Goal: Task Accomplishment & Management: Use online tool/utility

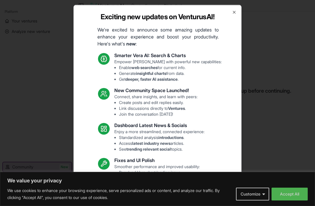
click at [238, 10] on div "Exciting new updates on VenturusAI! We're excited to announce some amazing upda…" at bounding box center [157, 103] width 168 height 197
click at [236, 12] on icon "button" at bounding box center [234, 12] width 5 height 5
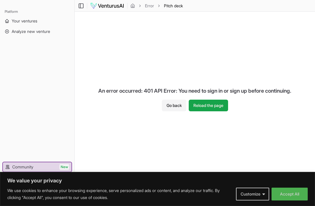
click at [215, 105] on button "Reload the page" at bounding box center [208, 106] width 39 height 12
click at [213, 104] on button "Reload the page" at bounding box center [208, 106] width 39 height 12
click at [19, 22] on span "Your ventures" at bounding box center [25, 21] width 26 height 6
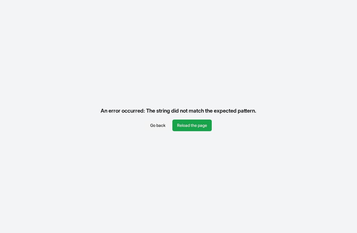
click at [200, 126] on button "Reload the page" at bounding box center [191, 126] width 39 height 12
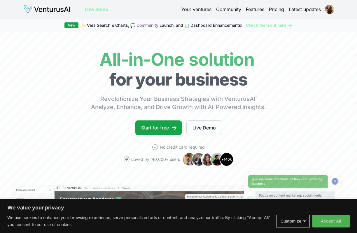
click at [187, 11] on link "Your ventures" at bounding box center [196, 9] width 30 height 7
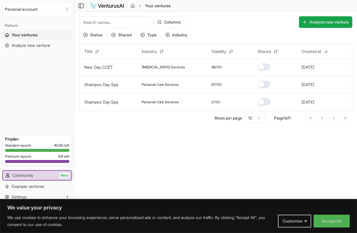
click at [71, 8] on button "Personal account" at bounding box center [37, 9] width 70 height 14
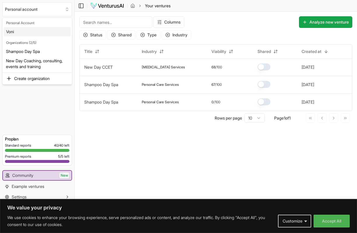
click at [40, 8] on html "We value your privacy We use cookies to enhance your browsing experience, serve…" at bounding box center [178, 116] width 357 height 233
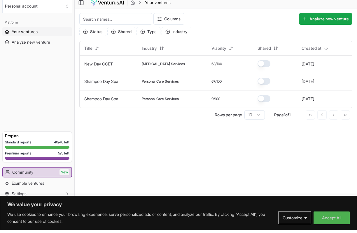
scroll to position [0, 0]
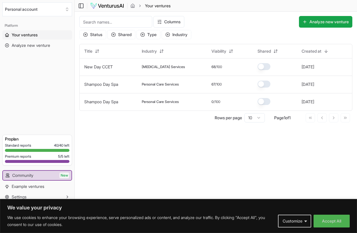
click at [44, 152] on div "Standard reports 40 / 40 left Premium reports 5 / 5 left" at bounding box center [37, 154] width 64 height 22
click at [59, 199] on button "Settings" at bounding box center [37, 197] width 70 height 9
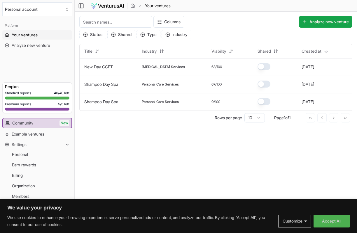
click at [37, 176] on link "Billing" at bounding box center [37, 175] width 55 height 9
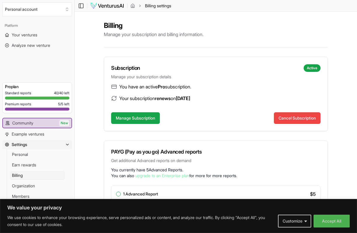
click at [296, 119] on button "Cancel Subscription" at bounding box center [297, 118] width 47 height 12
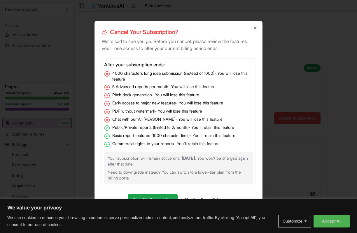
click at [217, 206] on button "Confirm Cancellation" at bounding box center [204, 200] width 49 height 12
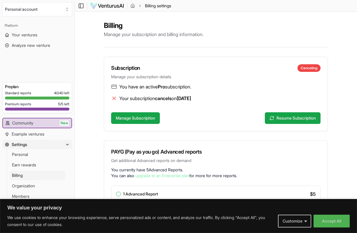
click at [30, 34] on span "Your ventures" at bounding box center [25, 35] width 26 height 6
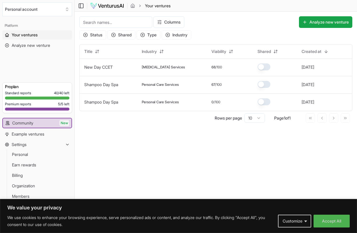
click at [303, 23] on button "Analyze new venture" at bounding box center [325, 22] width 53 height 12
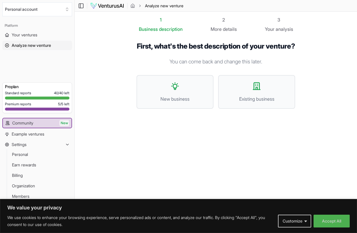
click at [181, 99] on button "New business" at bounding box center [174, 92] width 77 height 34
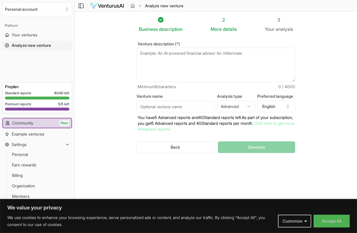
click at [166, 60] on textarea "Venture description (*)" at bounding box center [215, 65] width 159 height 34
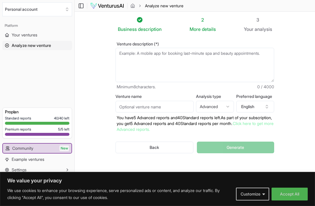
paste textarea "Instruct Plus is where modern movement meets instructor freedom. Designed for P…"
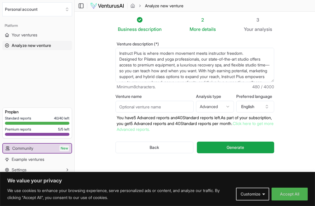
scroll to position [12, 0]
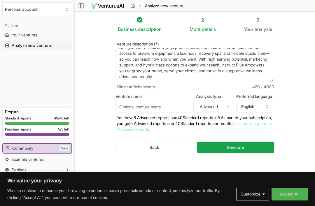
type textarea "Instruct Plus is where modern movement meets instructor freedom. Designed for P…"
click at [165, 104] on input "Venture name" at bounding box center [154, 107] width 78 height 12
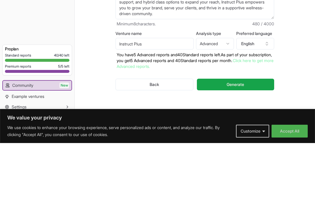
scroll to position [19, 0]
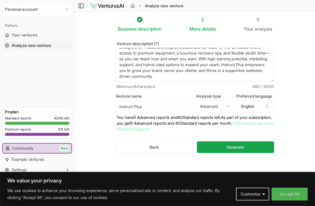
type input "Instruct Plus"
click at [242, 144] on span "Generate" at bounding box center [234, 147] width 17 height 6
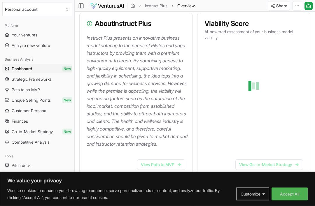
scroll to position [74, 0]
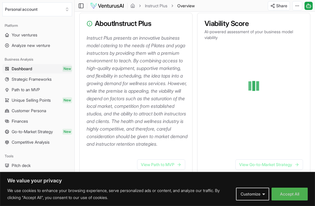
click at [175, 169] on link "View Path to MVP" at bounding box center [161, 164] width 48 height 10
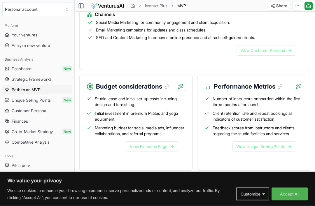
scroll to position [631, 0]
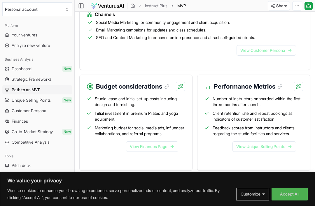
click at [156, 152] on link "View Finances Page" at bounding box center [152, 146] width 52 height 10
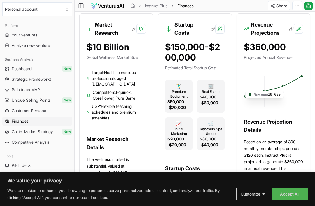
scroll to position [171, 0]
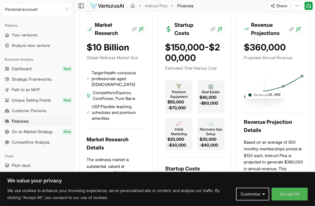
click at [199, 63] on div "$150,000-$200,000" at bounding box center [194, 52] width 59 height 21
click at [188, 33] on h3 "Startup Costs" at bounding box center [194, 29] width 41 height 16
click at [206, 71] on p "Estimated Total Startup Cost" at bounding box center [194, 68] width 59 height 6
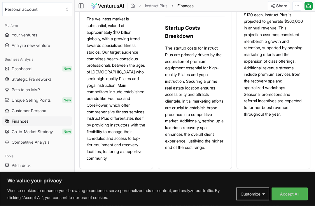
scroll to position [313, 0]
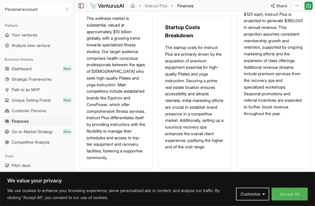
click at [209, 125] on p "The startup costs for Instruct Plus are primarily driven by the acquisition of …" at bounding box center [194, 97] width 59 height 106
click at [203, 147] on p "The startup costs for Instruct Plus are primarily driven by the acquisition of …" at bounding box center [194, 97] width 59 height 106
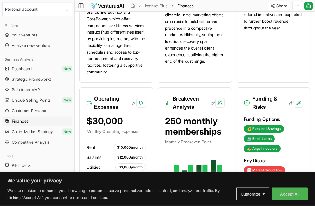
scroll to position [398, 0]
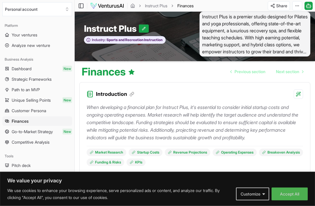
scroll to position [0, 0]
